Goal: Contribute content: Add original content to the website for others to see

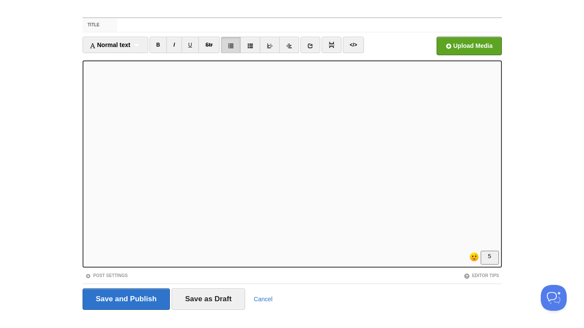
scroll to position [35, 0]
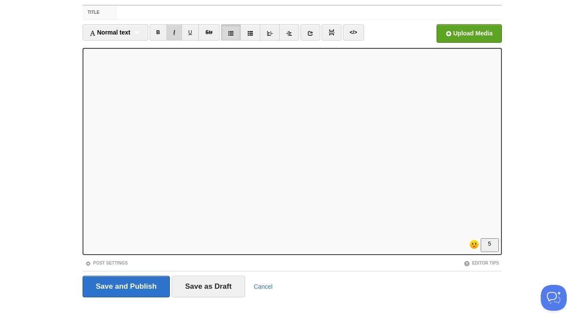
click at [176, 31] on link "I" at bounding box center [173, 32] width 15 height 16
click at [311, 34] on icon at bounding box center [310, 33] width 6 height 6
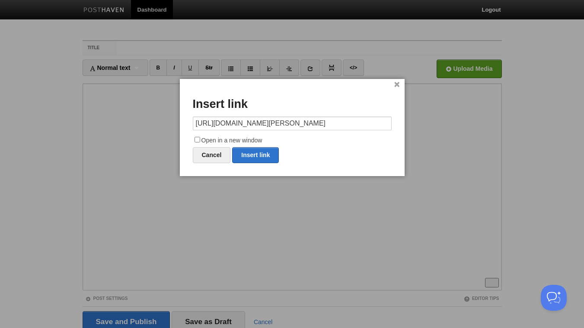
scroll to position [0, 229]
type input "[URL][DOMAIN_NAME][PERSON_NAME]"
drag, startPoint x: 197, startPoint y: 139, endPoint x: 219, endPoint y: 144, distance: 22.6
click at [197, 139] on input "Open in a new window" at bounding box center [197, 140] width 6 height 6
checkbox input "true"
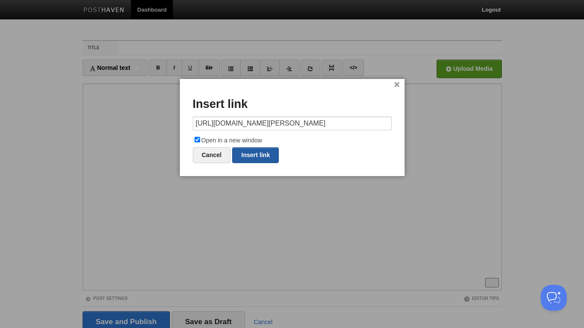
click at [259, 155] on link "Insert link" at bounding box center [255, 155] width 47 height 16
type input "https://"
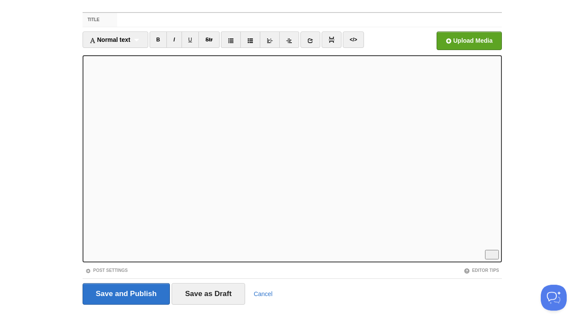
scroll to position [35, 0]
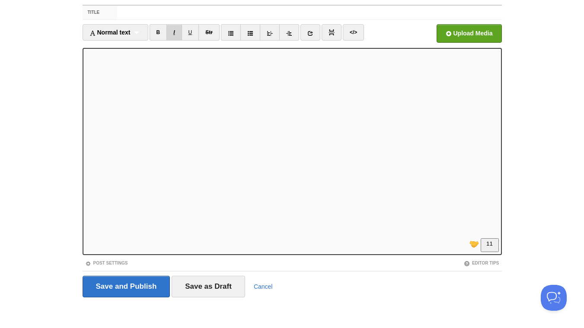
click at [180, 30] on link "I" at bounding box center [173, 32] width 15 height 16
click at [177, 34] on link "I" at bounding box center [173, 32] width 15 height 16
click at [311, 31] on icon at bounding box center [310, 33] width 6 height 6
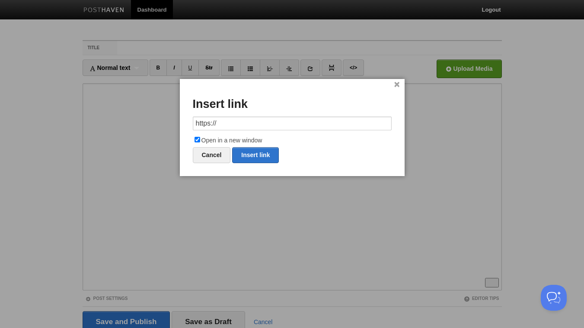
click at [289, 125] on input "https://" at bounding box center [292, 124] width 199 height 14
click at [257, 155] on link "Insert link" at bounding box center [255, 155] width 47 height 16
type input "https://"
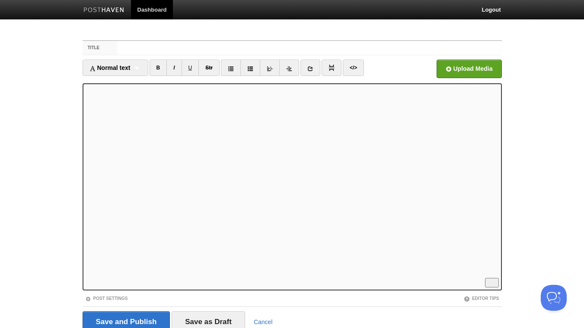
scroll to position [0, 0]
click at [190, 51] on input "Title" at bounding box center [309, 48] width 384 height 14
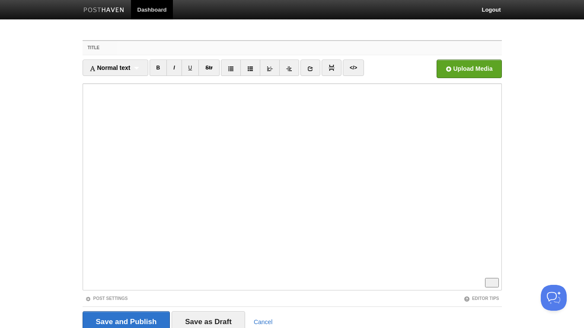
paste input "The Behaviorally-Informed Executive"
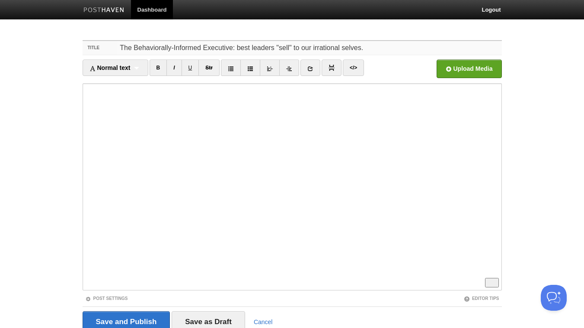
type input "The Behaviorally-Informed Executive: best leaders "sell" to our irrational selv…"
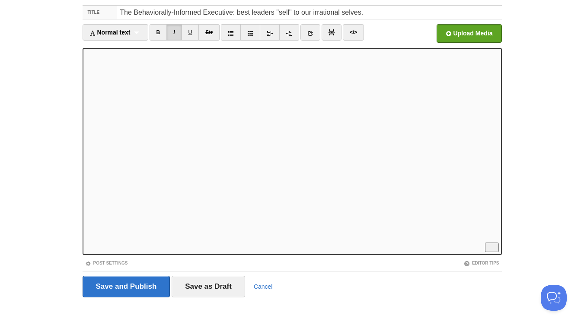
scroll to position [102, 0]
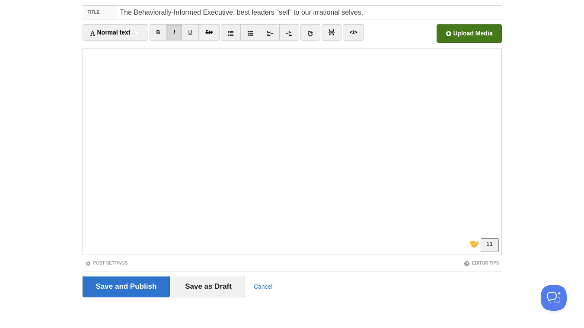
click at [458, 34] on input "file" at bounding box center [208, 36] width 654 height 44
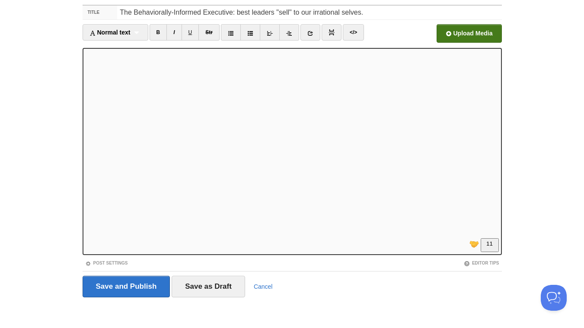
scroll to position [119, 0]
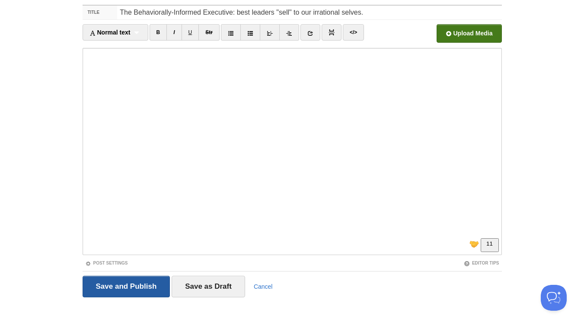
click at [136, 284] on input "Save and Publish" at bounding box center [127, 287] width 88 height 22
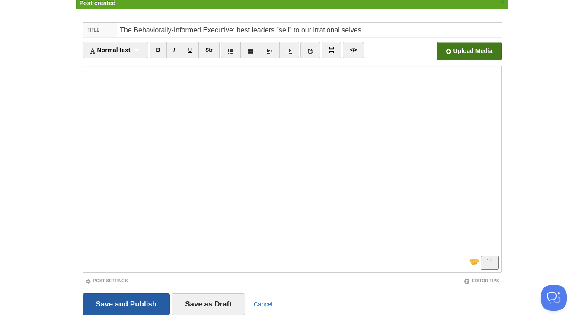
scroll to position [32, 0]
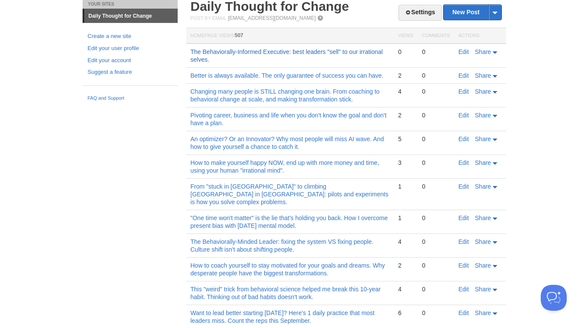
click at [348, 53] on link "The Behaviorally-Informed Executive: best leaders "sell" to our irrational selv…" at bounding box center [287, 55] width 192 height 15
